Goal: Task Accomplishment & Management: Manage account settings

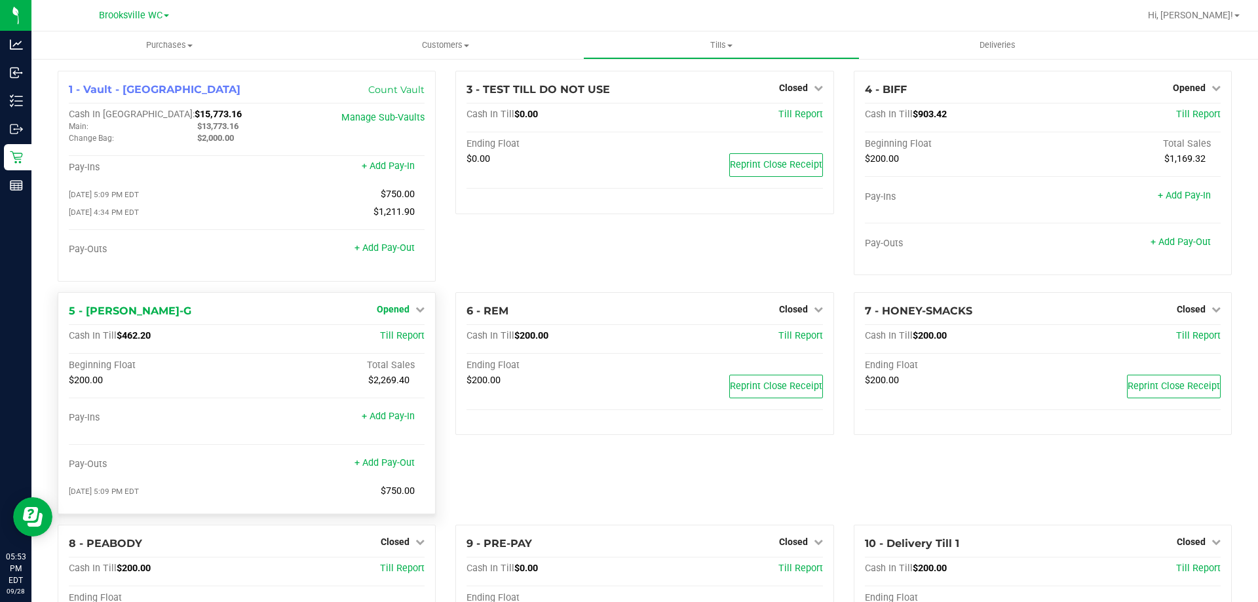
click at [394, 313] on span "Opened" at bounding box center [393, 309] width 33 height 10
click at [395, 341] on link "Close Till" at bounding box center [394, 336] width 35 height 10
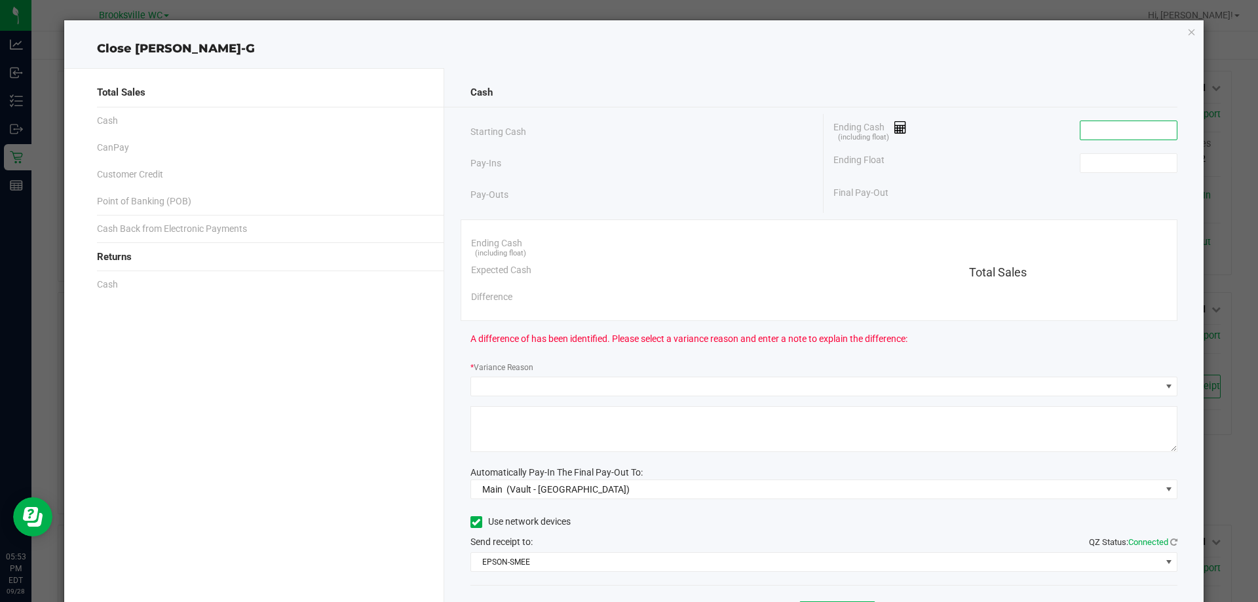
click at [1125, 124] on input at bounding box center [1128, 130] width 96 height 18
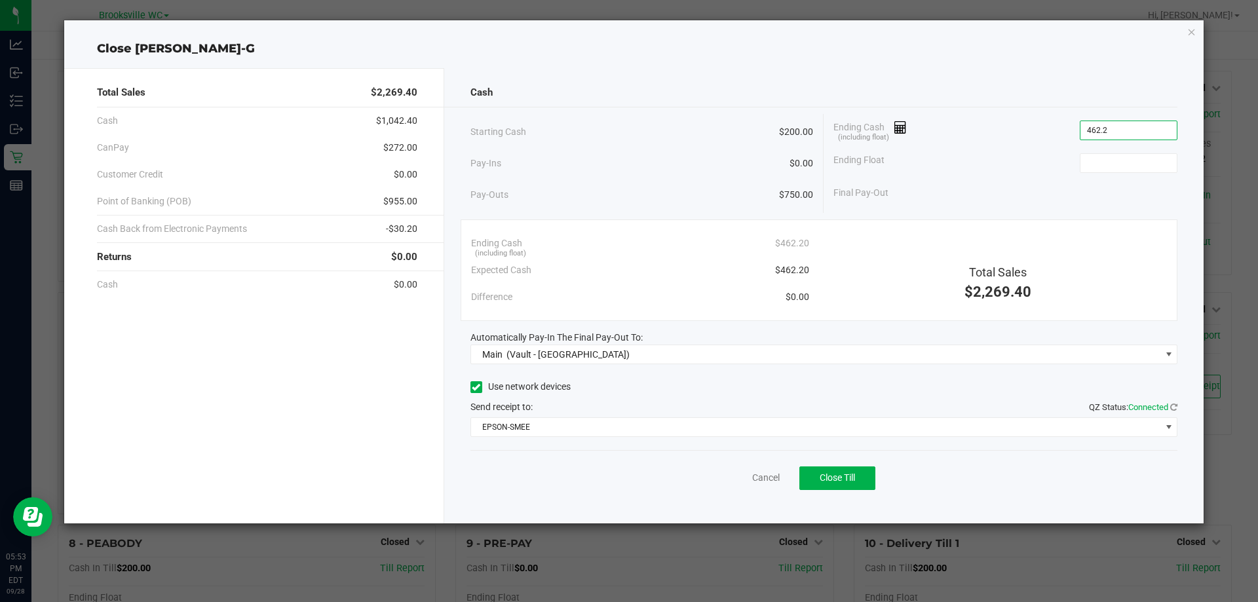
type input "$462.20"
type input "$200.00"
click at [860, 474] on button "Close Till" at bounding box center [837, 478] width 76 height 24
click at [731, 484] on link "Dismiss" at bounding box center [736, 478] width 31 height 14
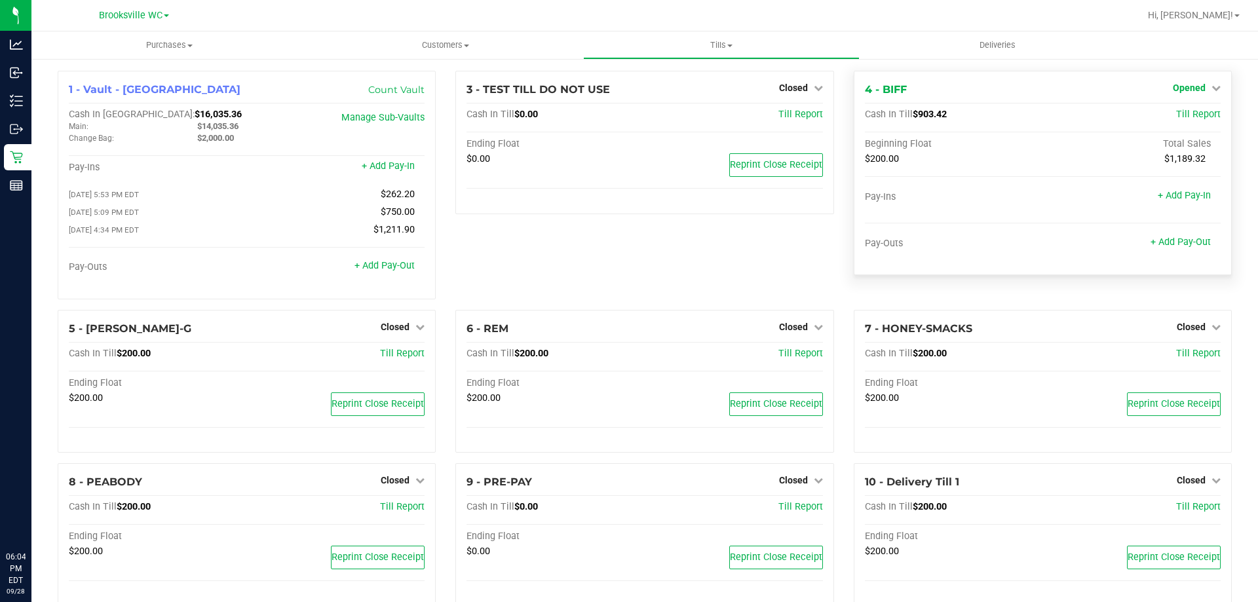
click at [1190, 85] on span "Opened" at bounding box center [1189, 88] width 33 height 10
click at [1206, 115] on div "Close Till" at bounding box center [1190, 115] width 97 height 16
click at [1179, 115] on link "Close Till" at bounding box center [1190, 115] width 35 height 10
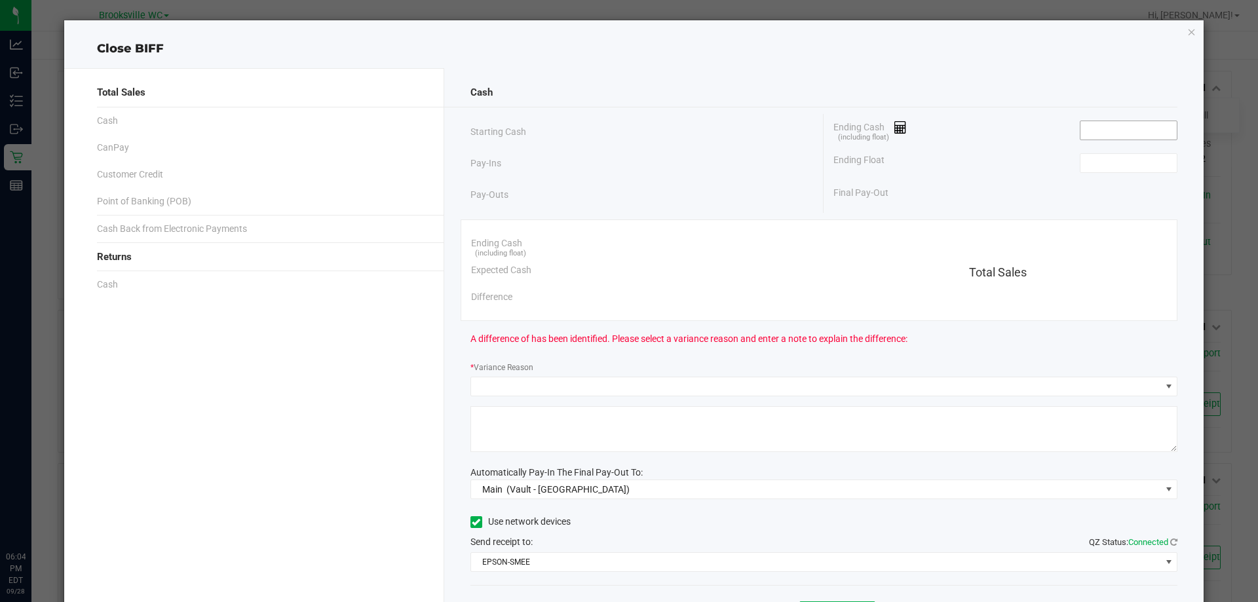
click at [1112, 128] on input at bounding box center [1128, 130] width 96 height 18
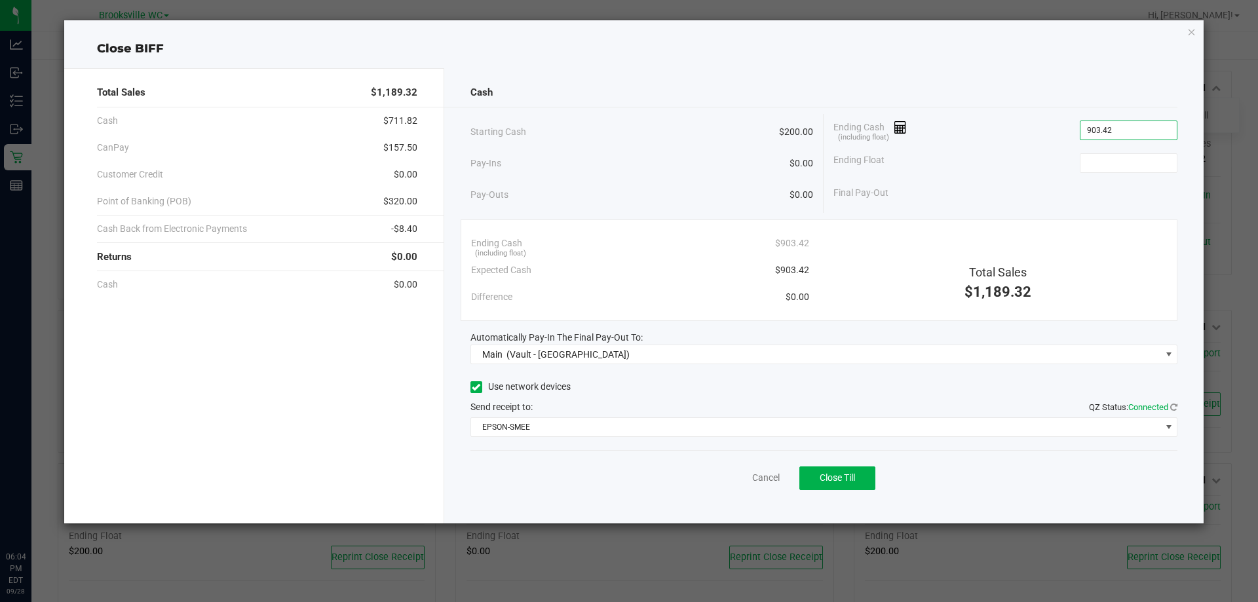
type input "$903.42"
type input "$200.00"
click at [853, 477] on span "Close Till" at bounding box center [837, 477] width 35 height 10
click at [750, 484] on link "Dismiss" at bounding box center [736, 478] width 31 height 14
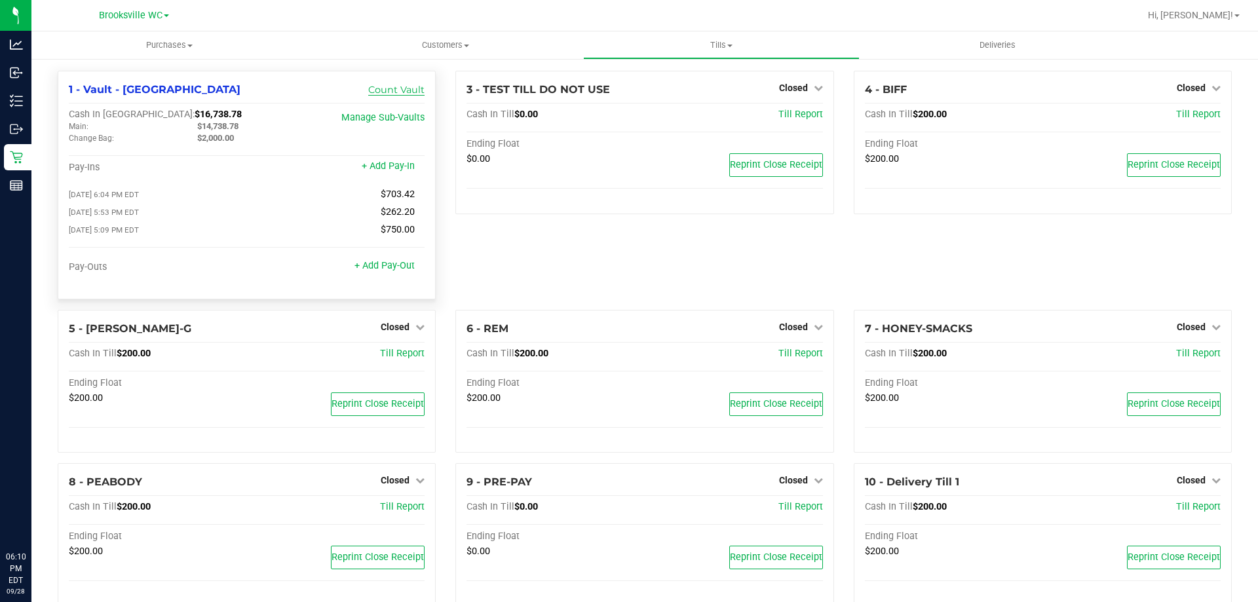
click at [387, 92] on link "Count Vault" at bounding box center [396, 90] width 56 height 12
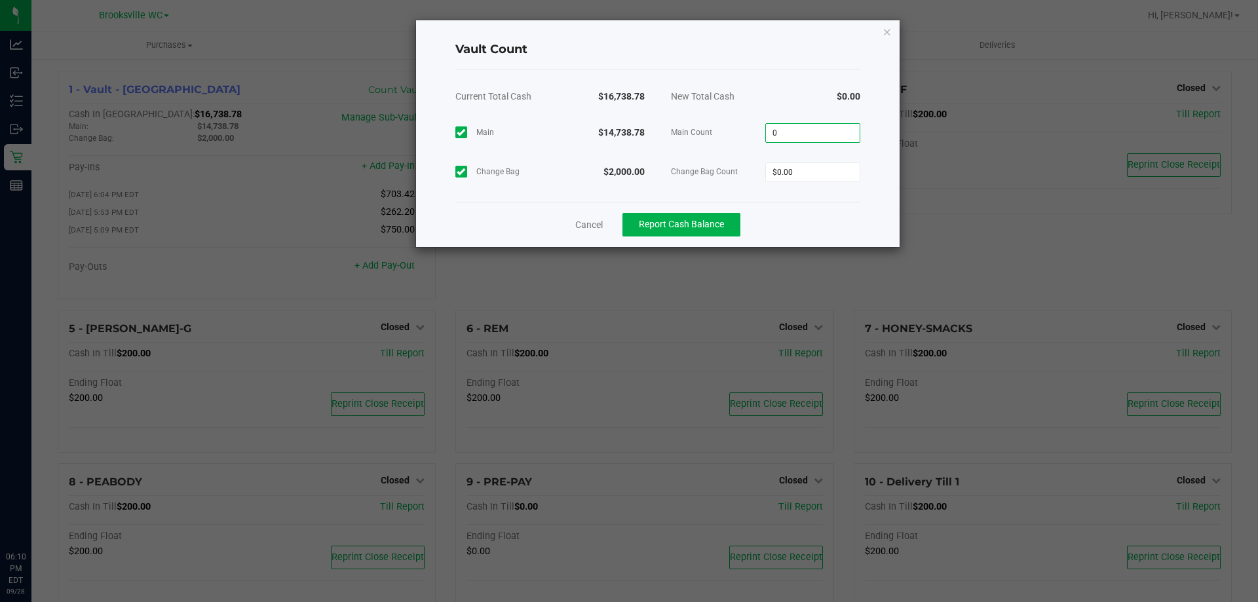
click at [803, 126] on input "0" at bounding box center [813, 133] width 94 height 18
type input "2"
type input "$14,738.78"
type input "$2,000.00"
drag, startPoint x: 841, startPoint y: 219, endPoint x: 750, endPoint y: 210, distance: 91.5
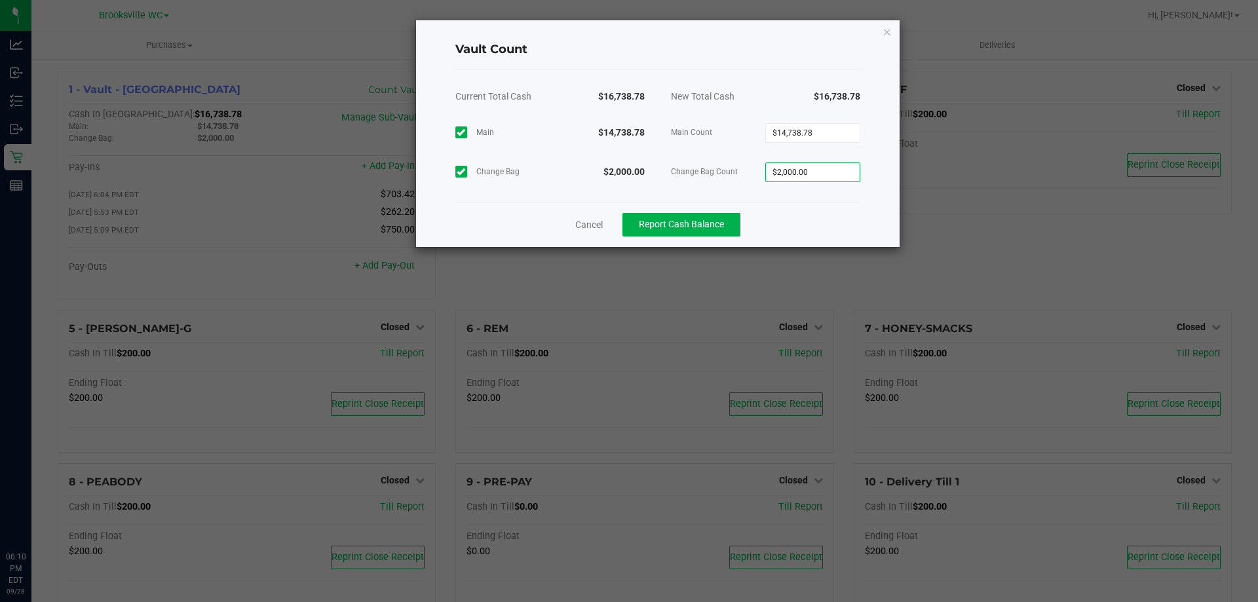
click at [841, 217] on div "Cancel Report Cash Balance" at bounding box center [657, 224] width 405 height 45
click at [721, 218] on button "Report Cash Balance" at bounding box center [681, 225] width 118 height 24
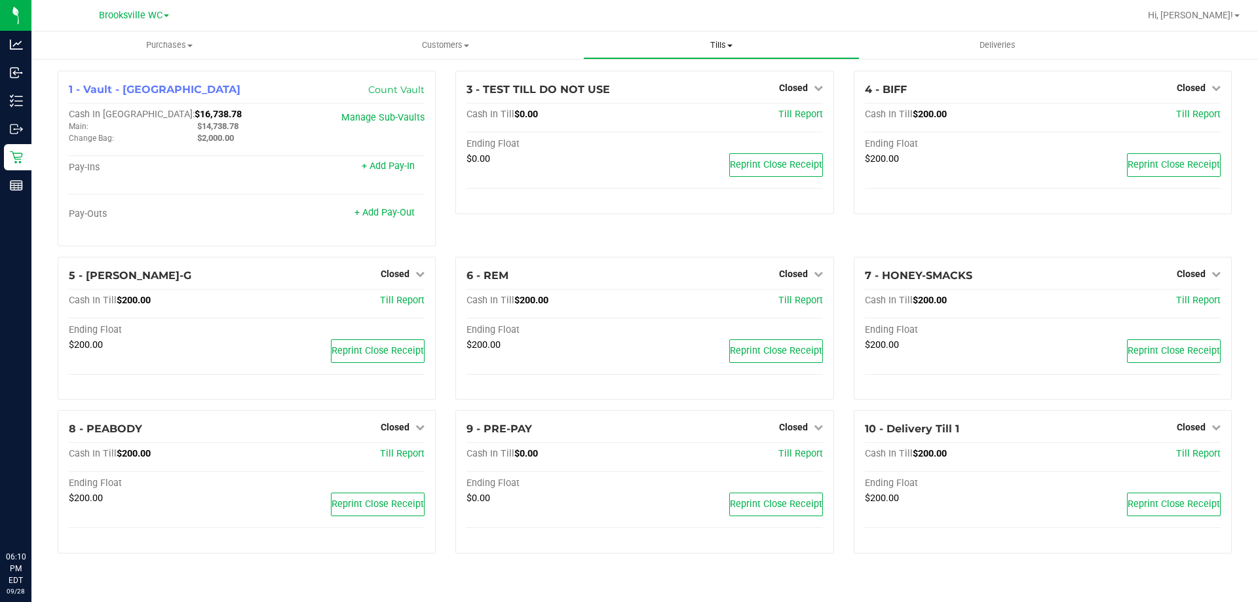
click at [708, 43] on span "Tills" at bounding box center [721, 45] width 275 height 12
click at [691, 79] on li "Manage tills" at bounding box center [721, 79] width 276 height 16
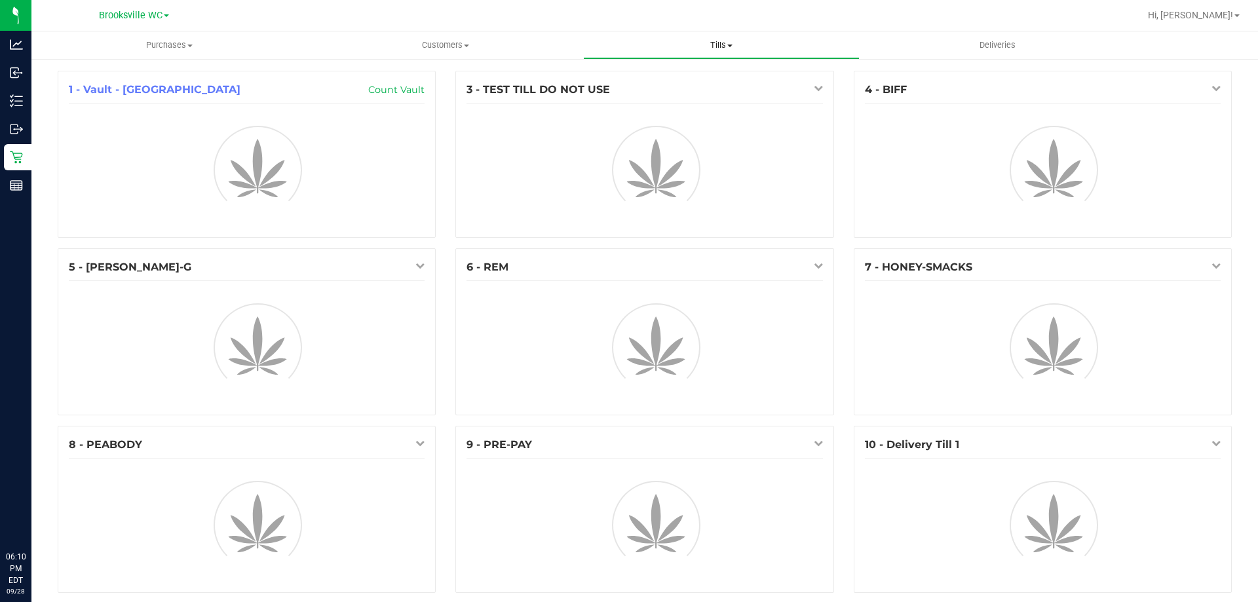
click at [723, 45] on span "Tills" at bounding box center [721, 45] width 275 height 12
click at [701, 94] on span "Reconcile e-payments" at bounding box center [648, 94] width 130 height 11
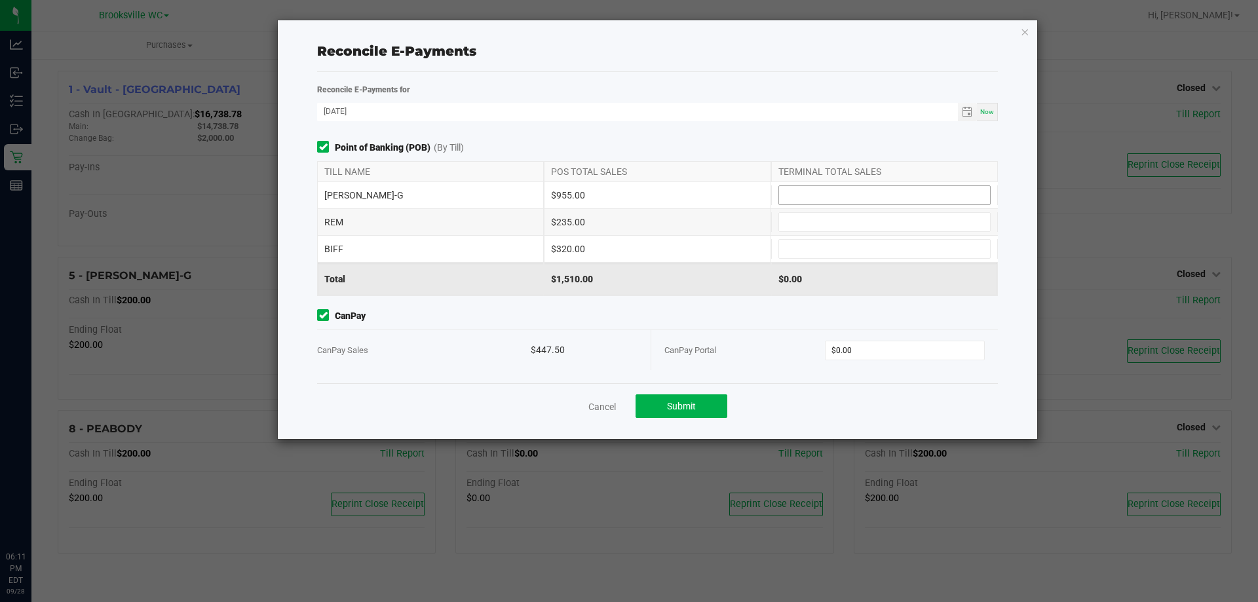
click at [898, 202] on input at bounding box center [884, 195] width 211 height 18
type input "$955.00"
type input "$235.00"
type input "$320.00"
type input "$447.50"
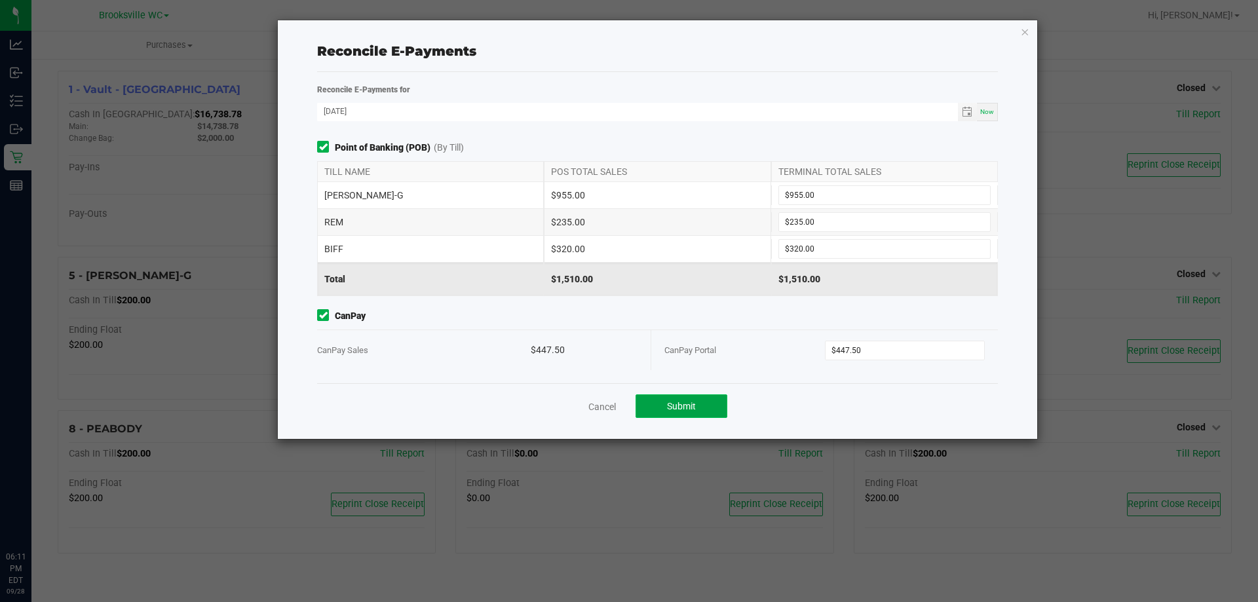
click at [695, 401] on span "Submit" at bounding box center [681, 406] width 29 height 10
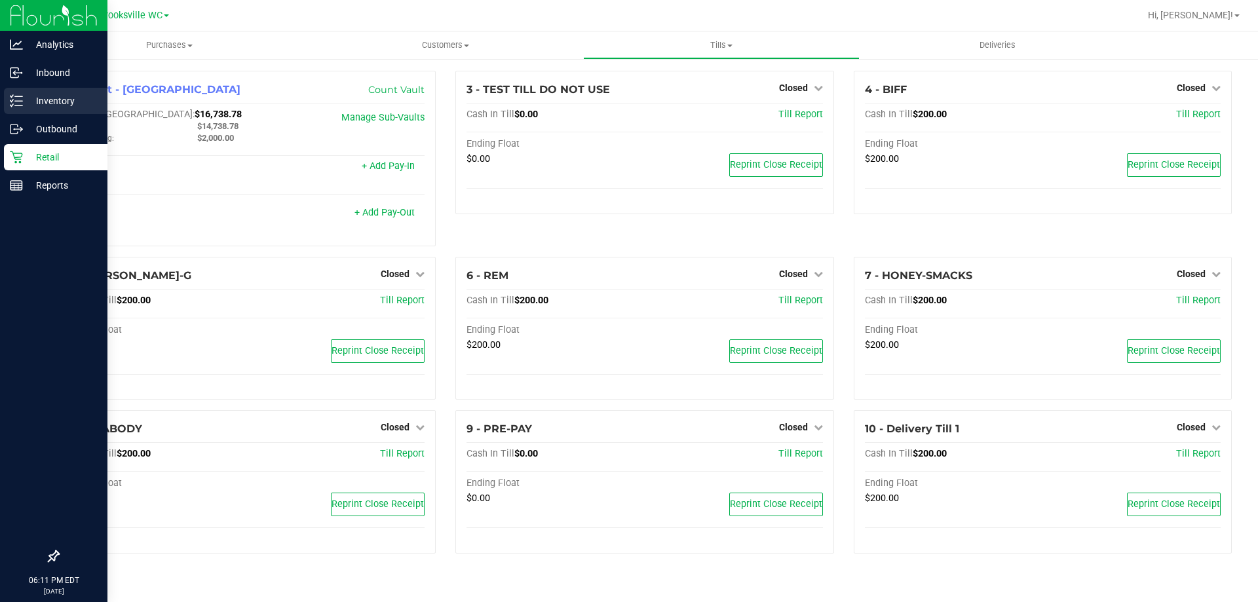
click at [64, 102] on p "Inventory" at bounding box center [62, 101] width 79 height 16
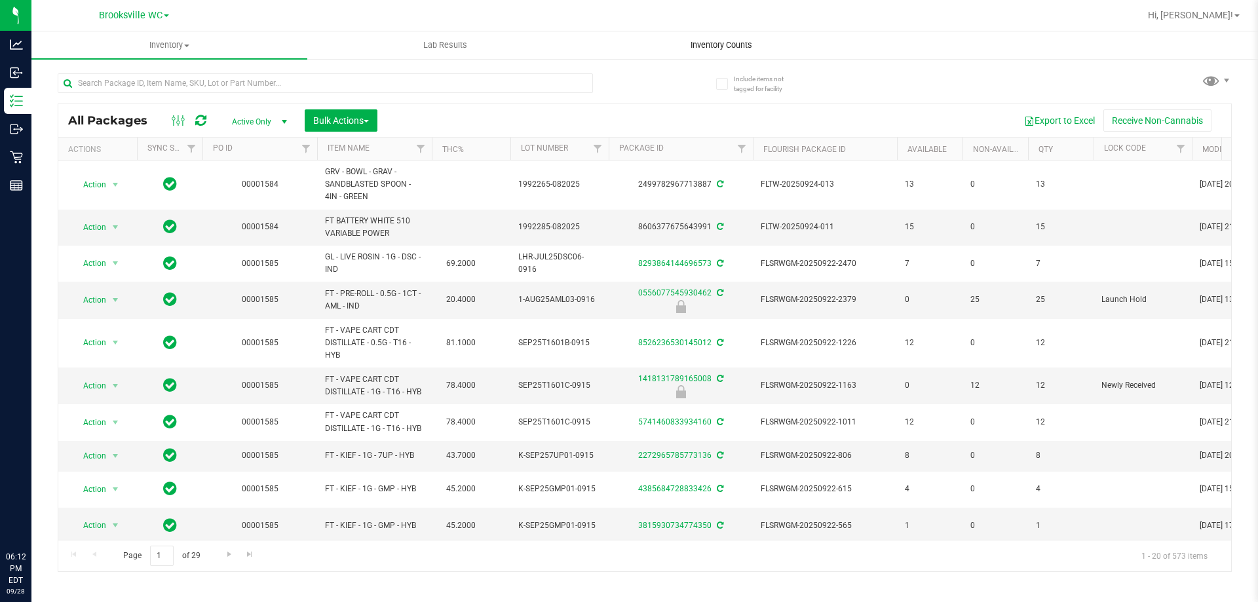
click at [729, 43] on span "Inventory Counts" at bounding box center [721, 45] width 97 height 12
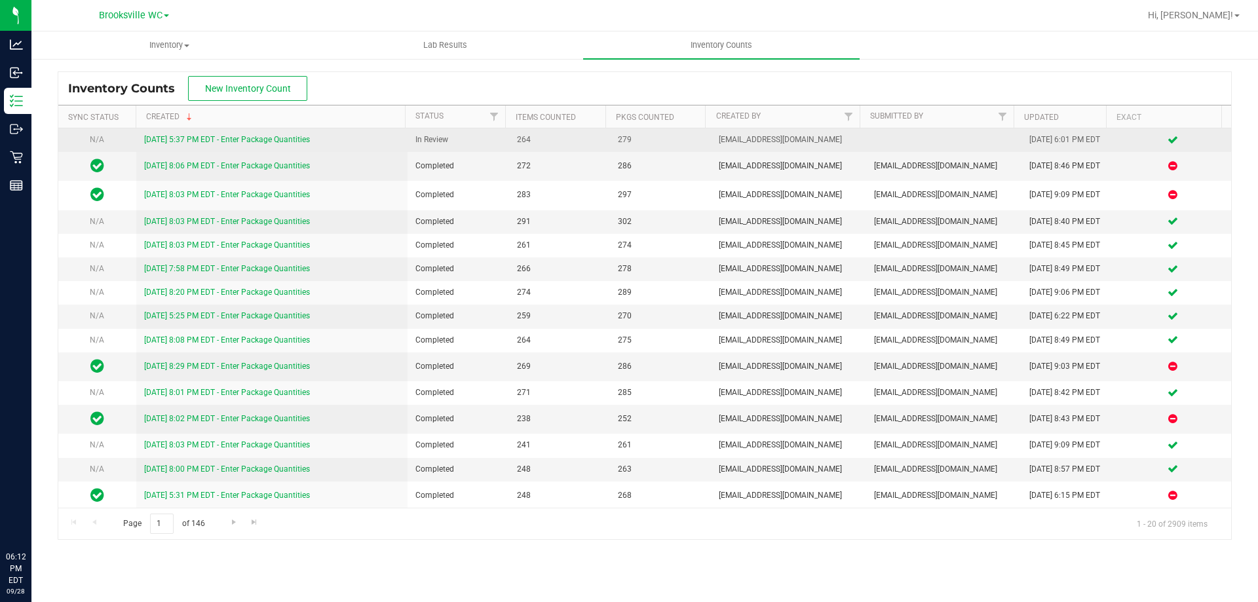
click at [174, 141] on link "[DATE] 5:37 PM EDT - Enter Package Quantities" at bounding box center [227, 139] width 166 height 9
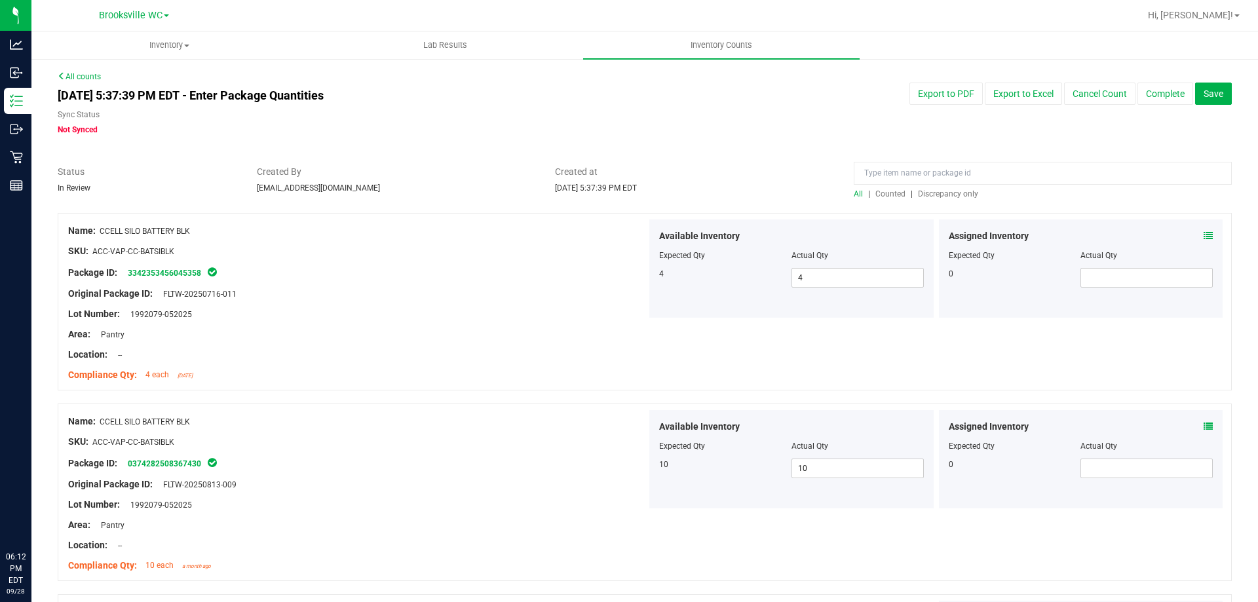
click at [945, 195] on span "Discrepancy only" at bounding box center [948, 193] width 60 height 9
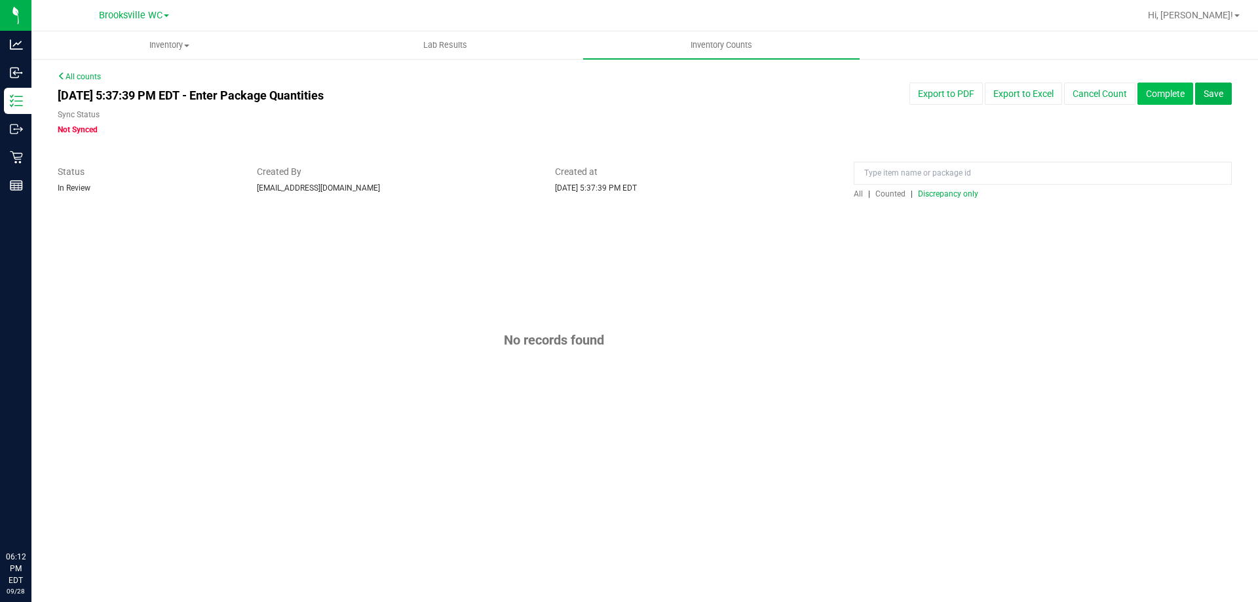
click at [1154, 94] on button "Complete" at bounding box center [1165, 94] width 56 height 22
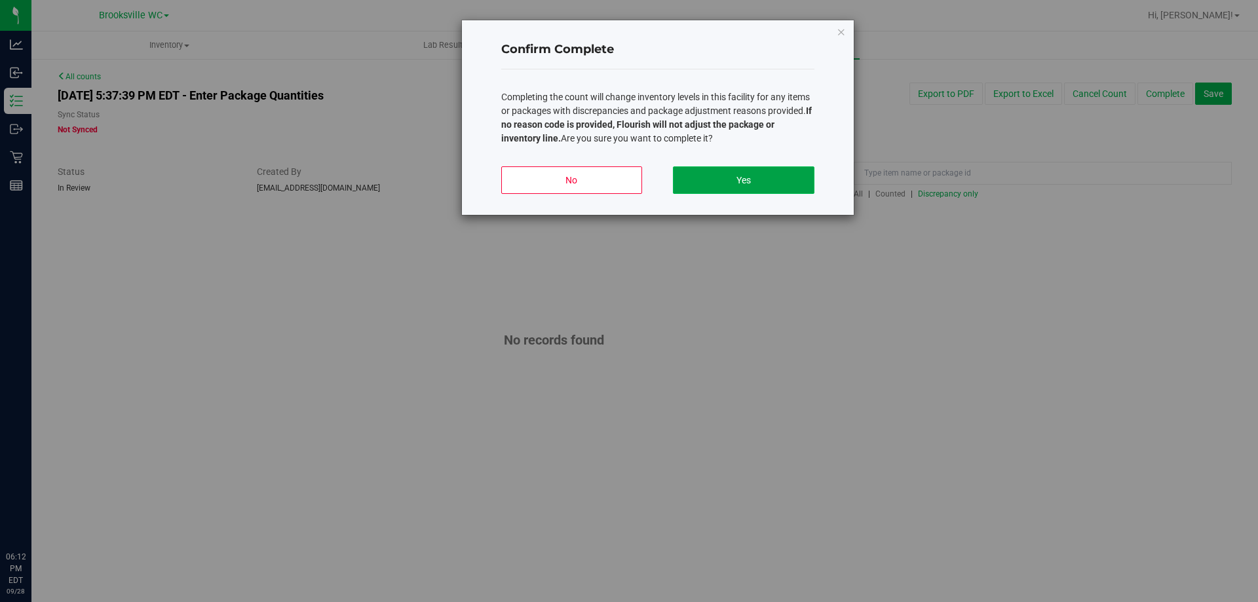
click at [743, 183] on button "Yes" at bounding box center [743, 180] width 141 height 28
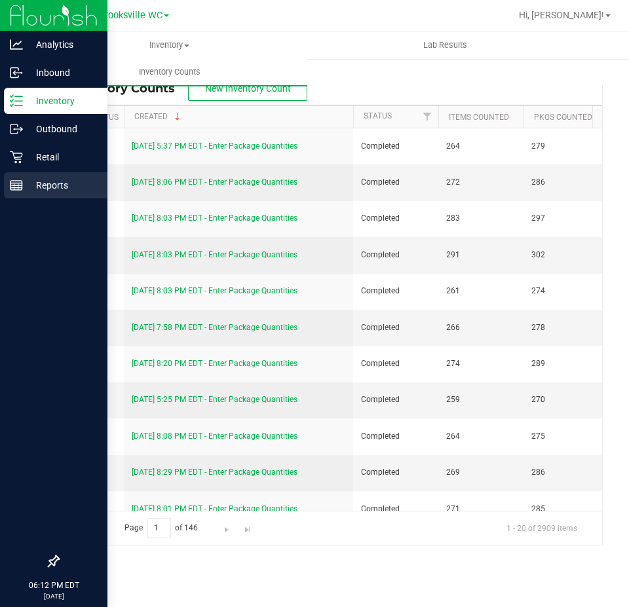
click at [31, 174] on div "Reports" at bounding box center [56, 185] width 104 height 26
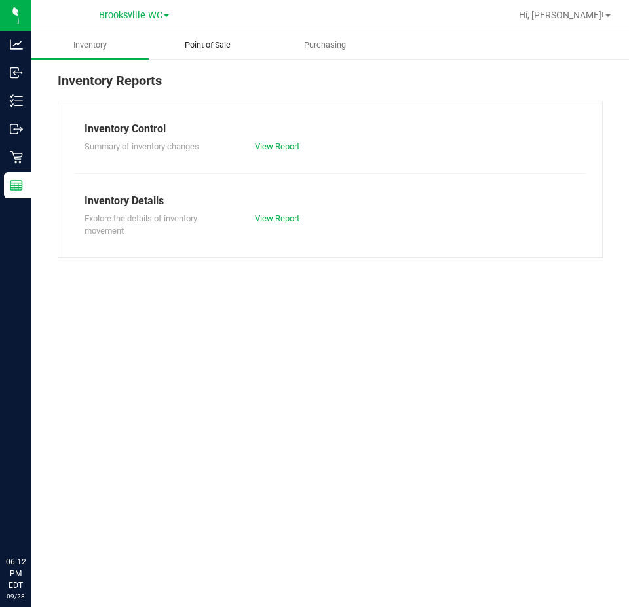
click at [212, 54] on uib-tab-heading "Point of Sale" at bounding box center [207, 45] width 116 height 26
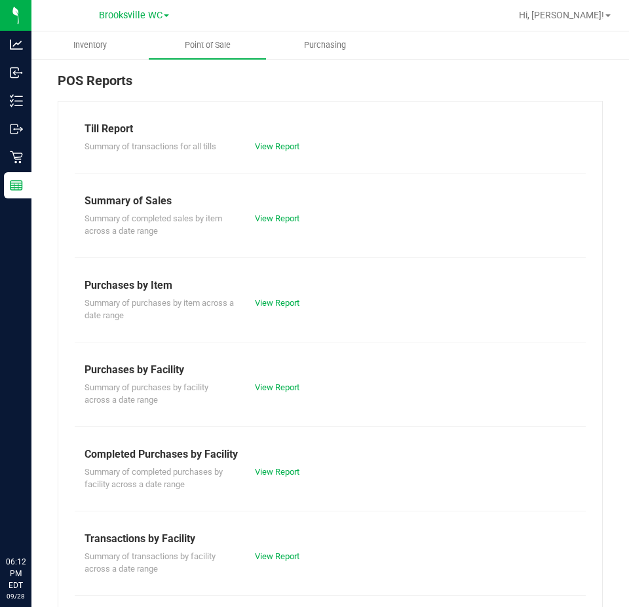
click at [258, 463] on div "Summary of completed purchases by facility across a date range View Report" at bounding box center [330, 477] width 511 height 29
click at [265, 473] on link "View Report" at bounding box center [277, 472] width 45 height 10
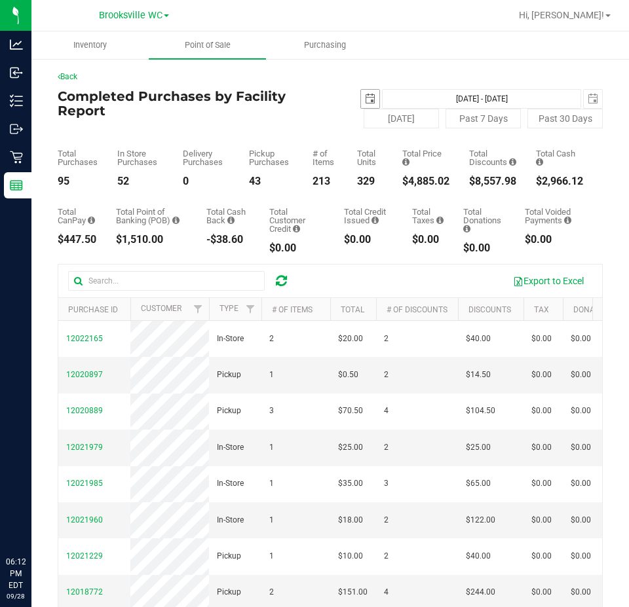
click at [367, 105] on span "select" at bounding box center [370, 99] width 18 height 18
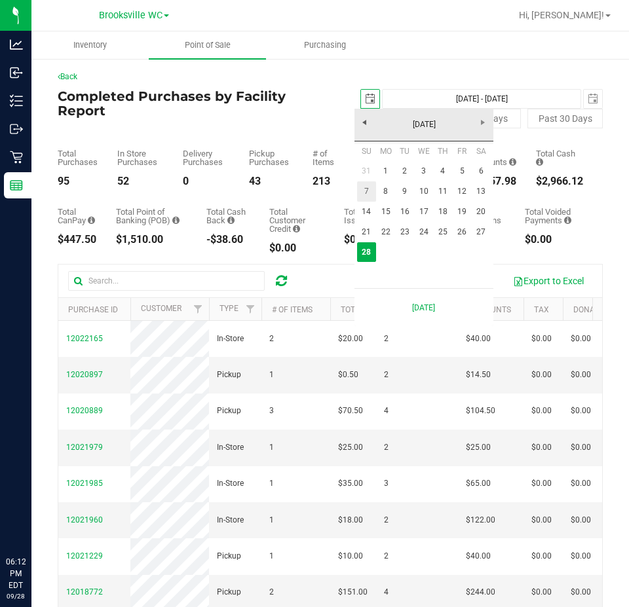
scroll to position [0, 33]
click at [366, 234] on link "21" at bounding box center [366, 232] width 19 height 20
type input "[DATE]"
type input "[DATE] - [DATE]"
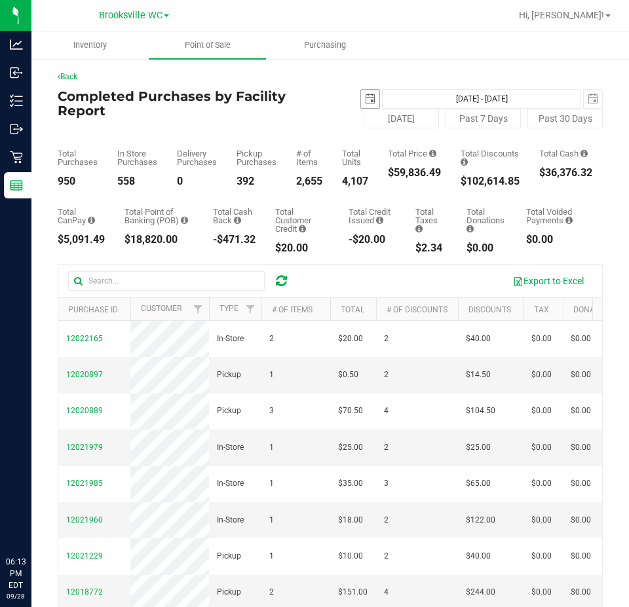
click at [366, 98] on span "select" at bounding box center [370, 99] width 10 height 10
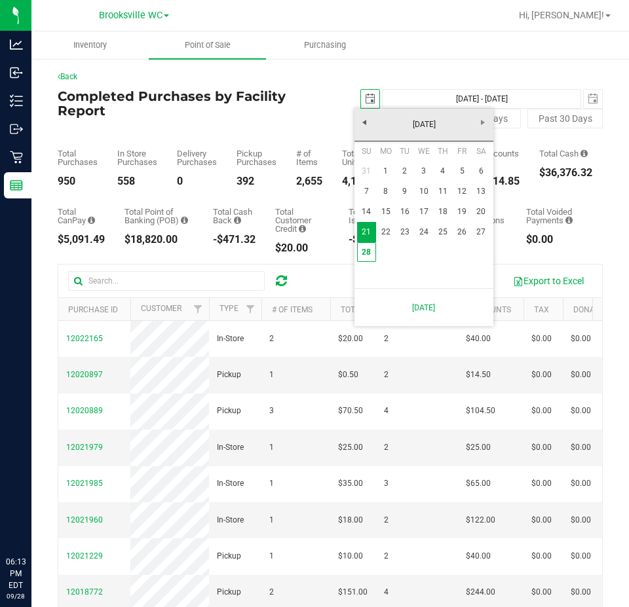
click at [387, 160] on th "Mo" at bounding box center [385, 152] width 19 height 20
click at [387, 168] on link "1" at bounding box center [385, 171] width 19 height 20
type input "[DATE]"
type input "[DATE] - [DATE]"
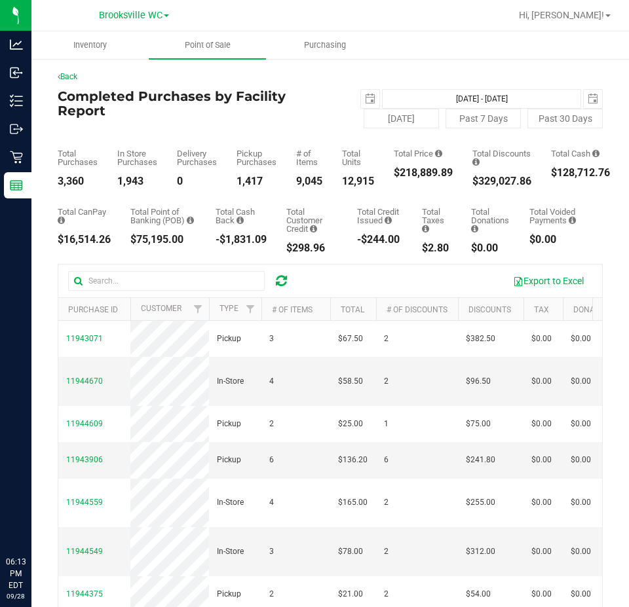
click at [572, 57] on ul "Inventory Point of Sale Purchasing" at bounding box center [345, 45] width 629 height 28
